Goal: Information Seeking & Learning: Find contact information

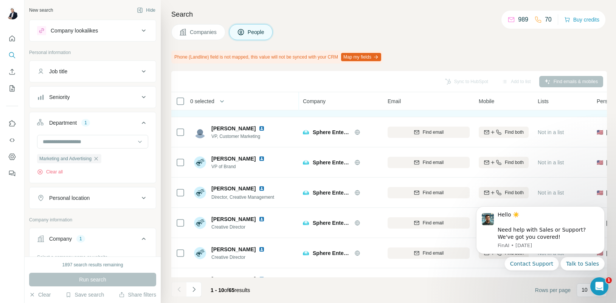
scroll to position [135, 0]
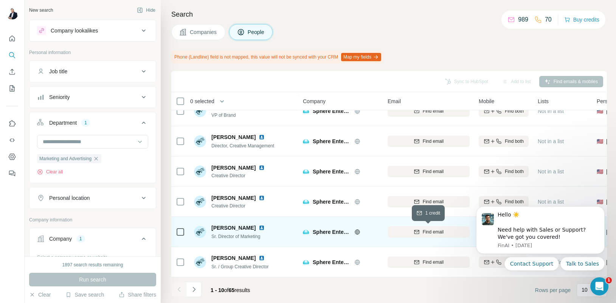
click at [447, 230] on div "Find email" at bounding box center [428, 232] width 82 height 7
click at [594, 285] on icon "Open Intercom Messenger" at bounding box center [598, 285] width 12 height 12
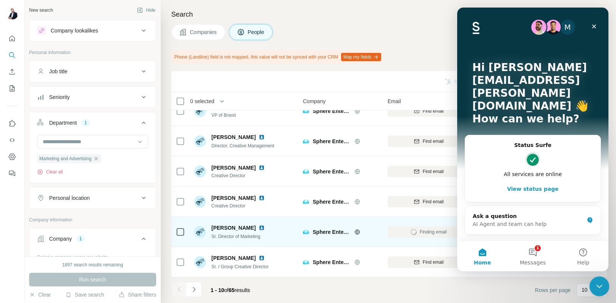
click at [606, 287] on div "Close Intercom Messenger" at bounding box center [598, 285] width 18 height 18
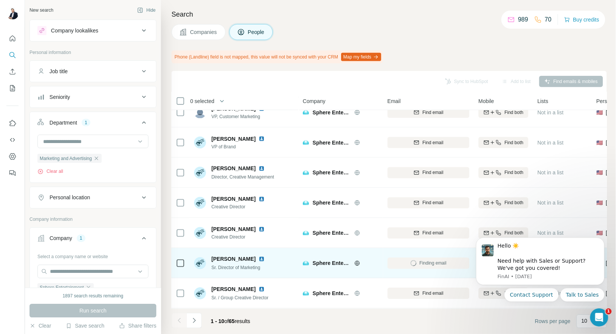
scroll to position [104, 0]
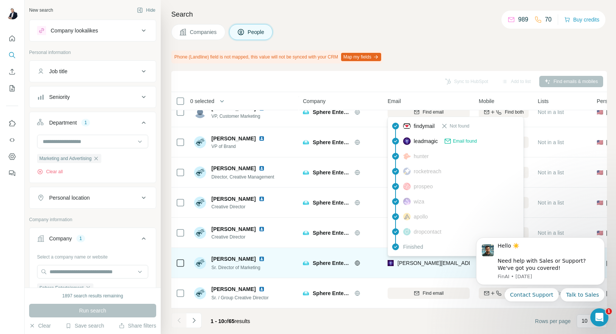
click at [465, 265] on span "[PERSON_NAME][EMAIL_ADDRESS][PERSON_NAME][DOMAIN_NAME]" at bounding box center [485, 263] width 177 height 6
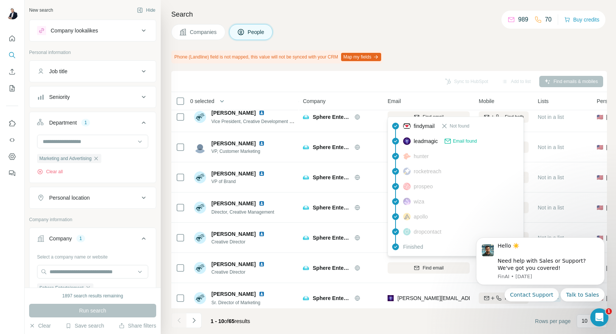
scroll to position [69, 0]
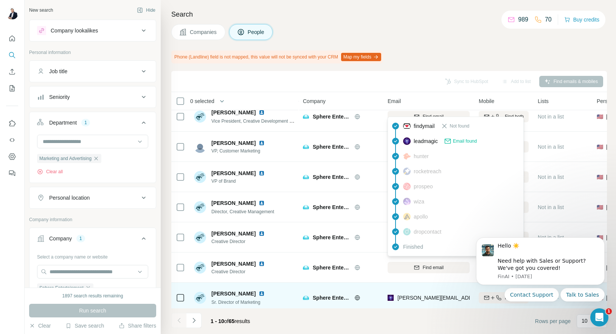
click at [461, 299] on span "[PERSON_NAME][EMAIL_ADDRESS][PERSON_NAME][DOMAIN_NAME]" at bounding box center [485, 298] width 177 height 6
copy tr "[PERSON_NAME][EMAIL_ADDRESS][PERSON_NAME][DOMAIN_NAME]"
